Goal: Navigation & Orientation: Go to known website

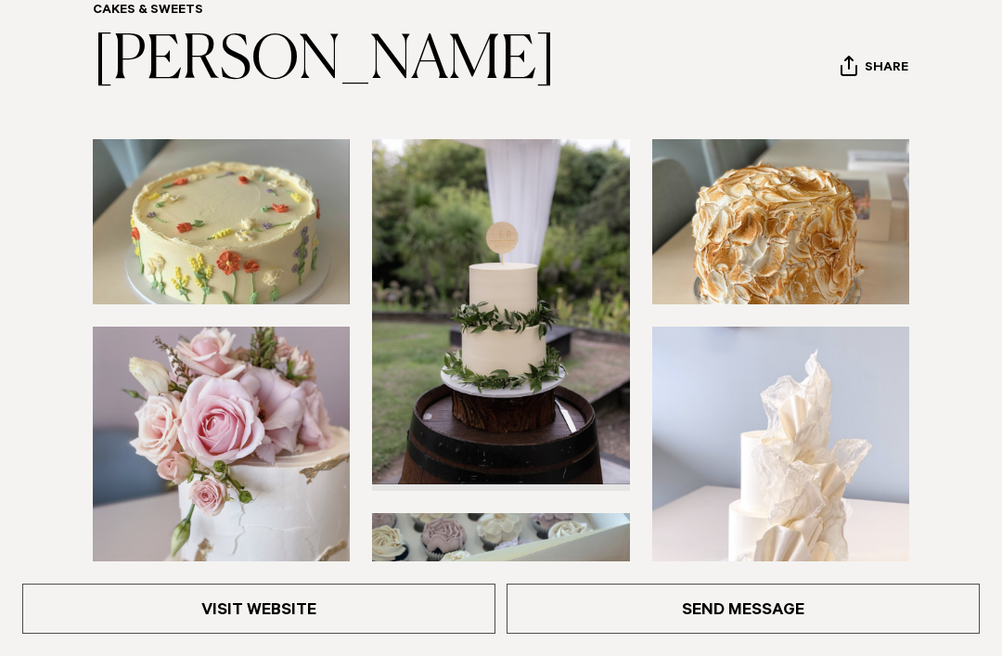
scroll to position [205, 0]
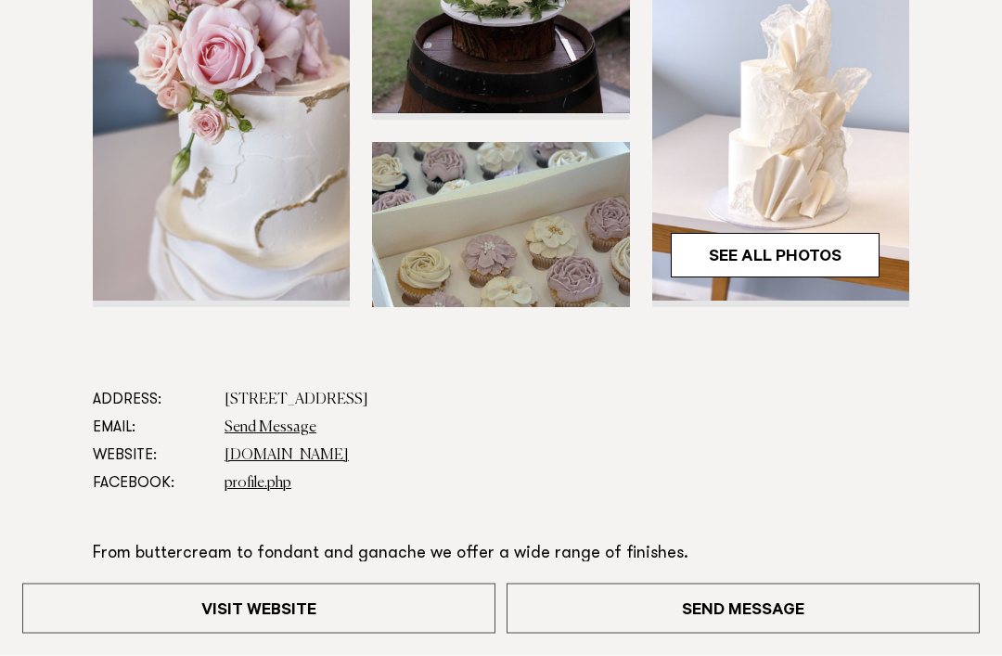
click at [774, 244] on link "See All Photos" at bounding box center [775, 256] width 209 height 45
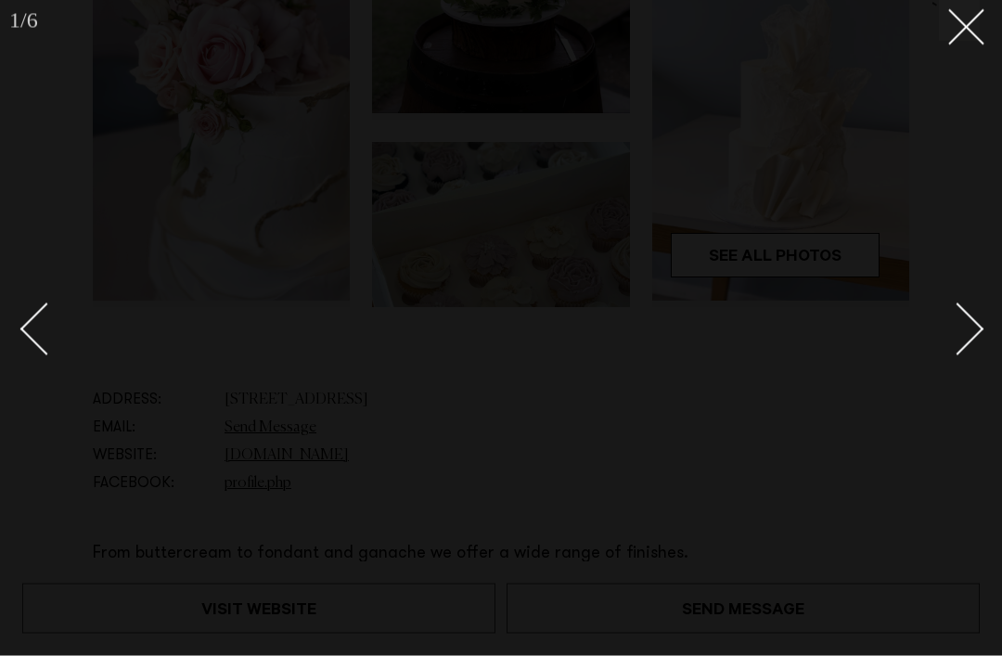
scroll to position [566, 0]
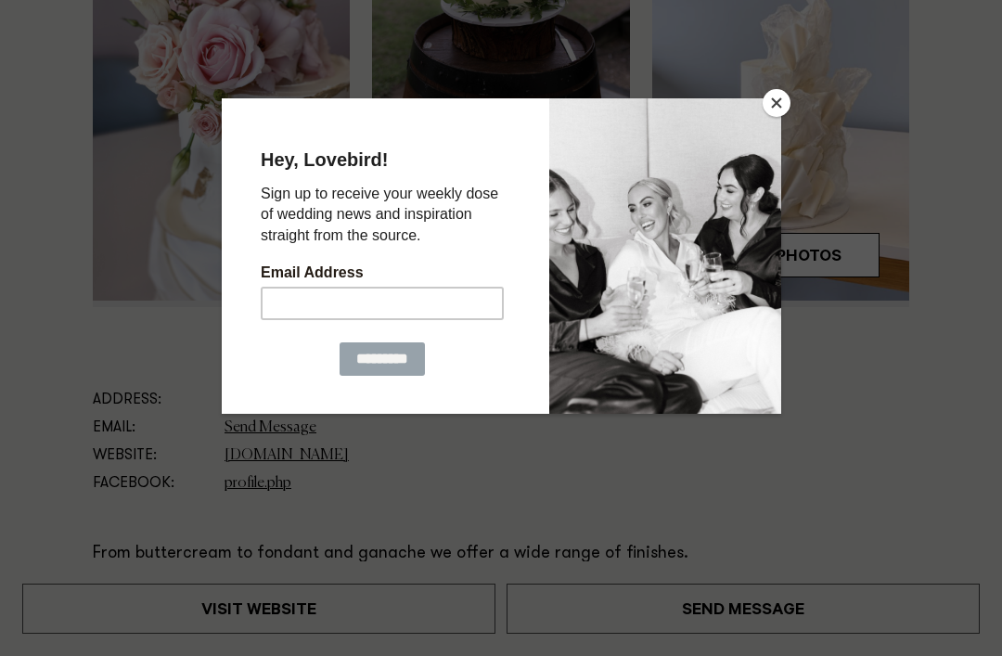
click at [766, 110] on button "Close" at bounding box center [777, 103] width 28 height 28
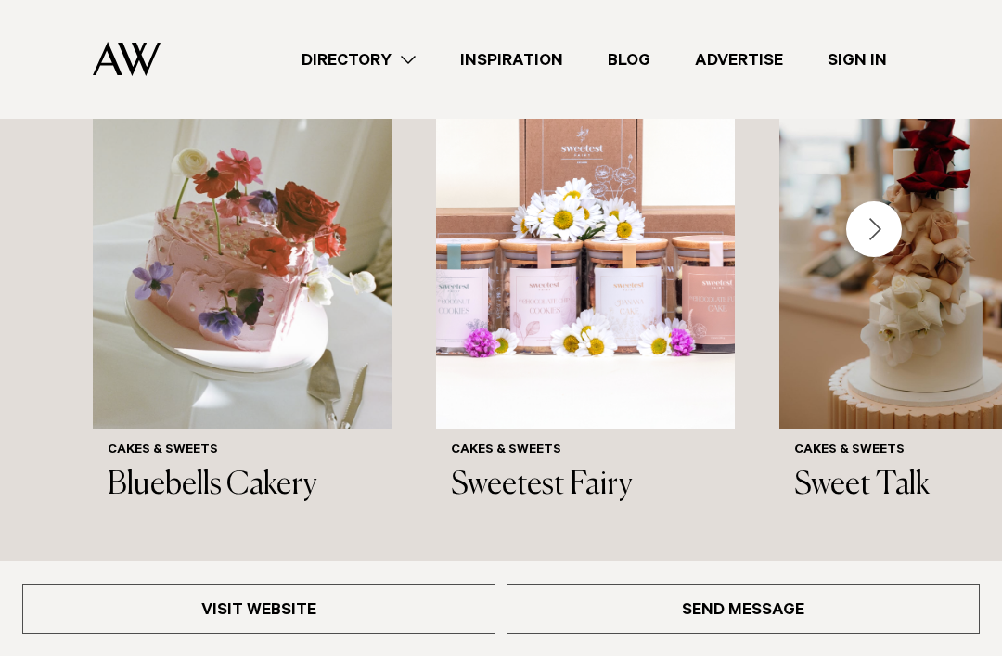
scroll to position [2390, 0]
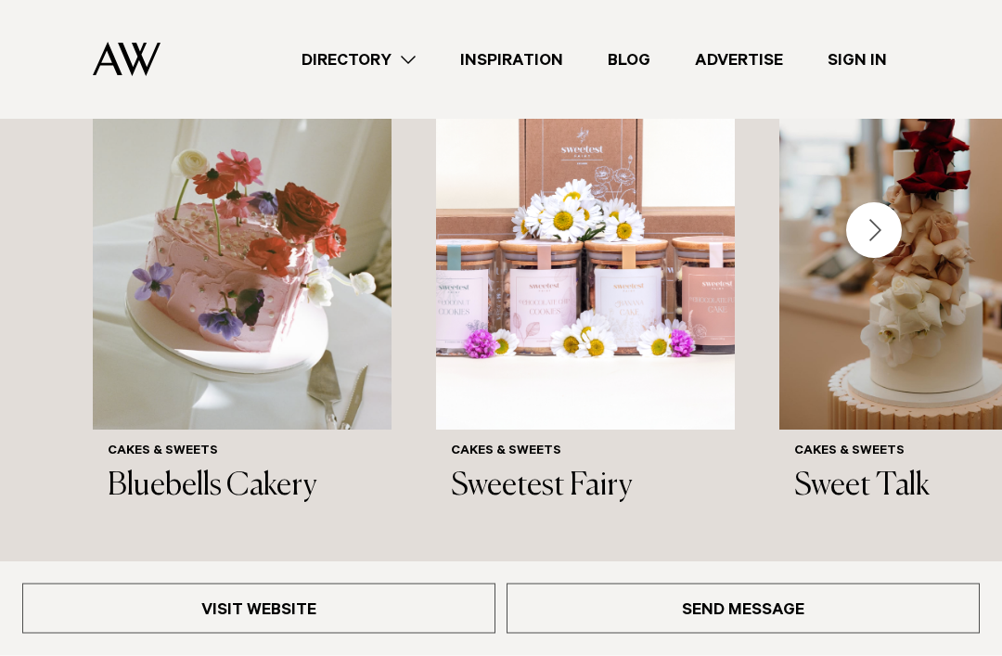
click at [523, 51] on link "Inspiration" at bounding box center [512, 59] width 148 height 25
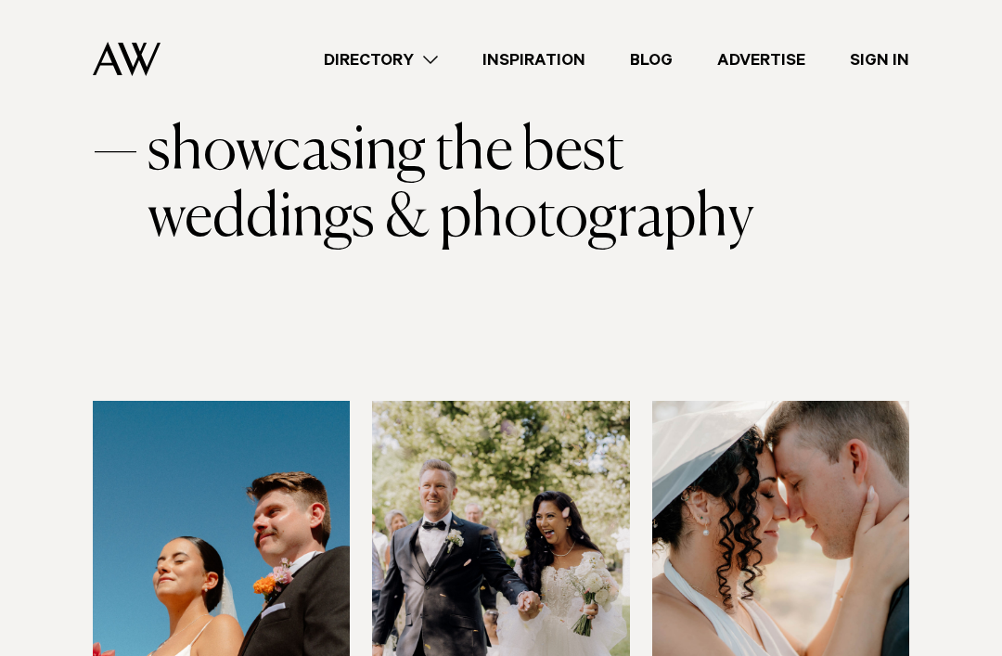
scroll to position [188, 0]
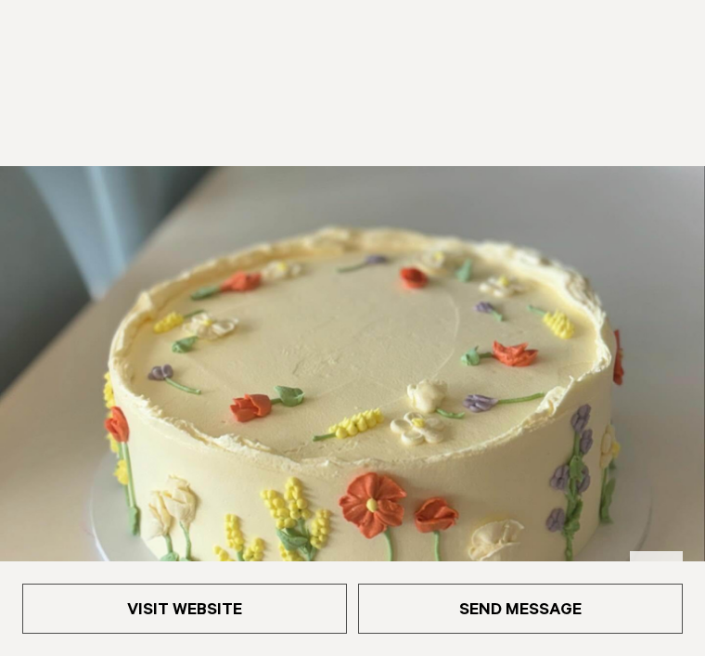
scroll to position [6, 0]
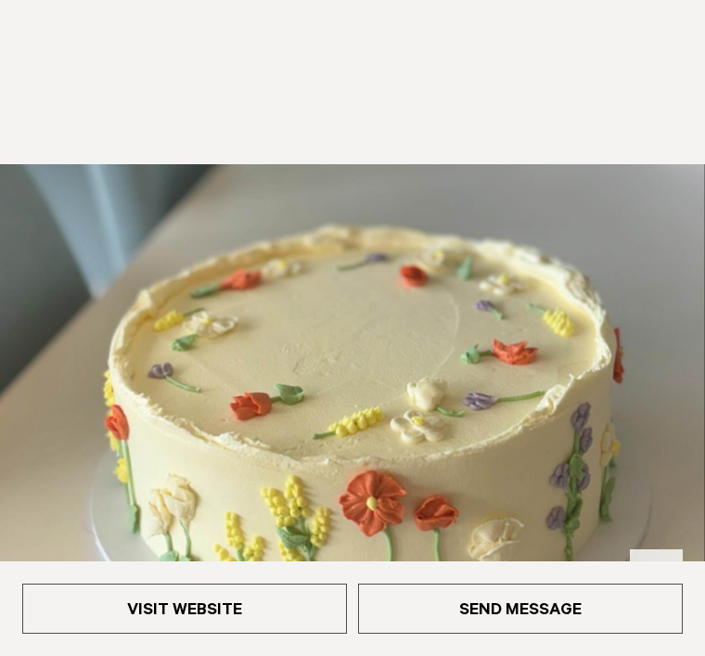
click at [246, 616] on link "Visit Website" at bounding box center [184, 609] width 325 height 50
